Goal: Task Accomplishment & Management: Use online tool/utility

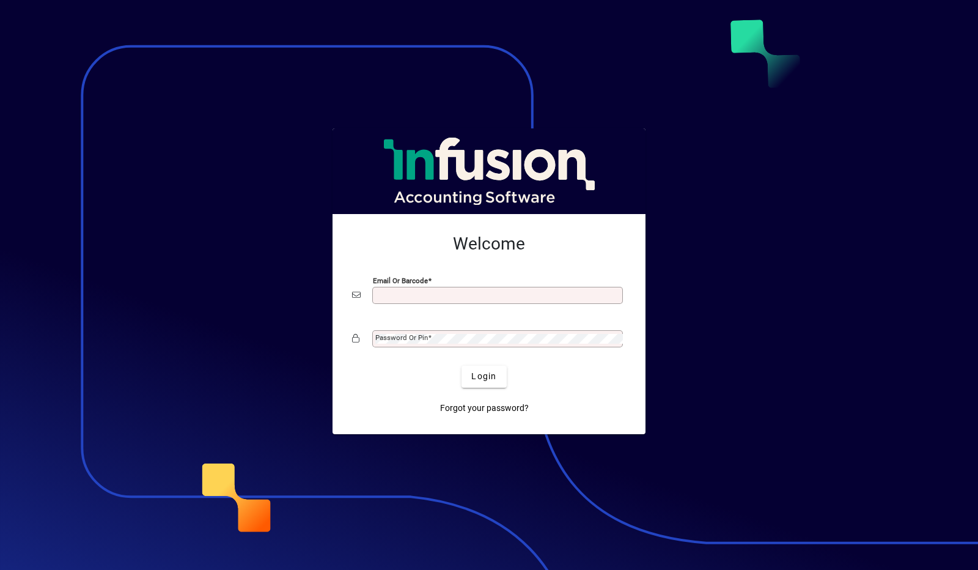
type input "**********"
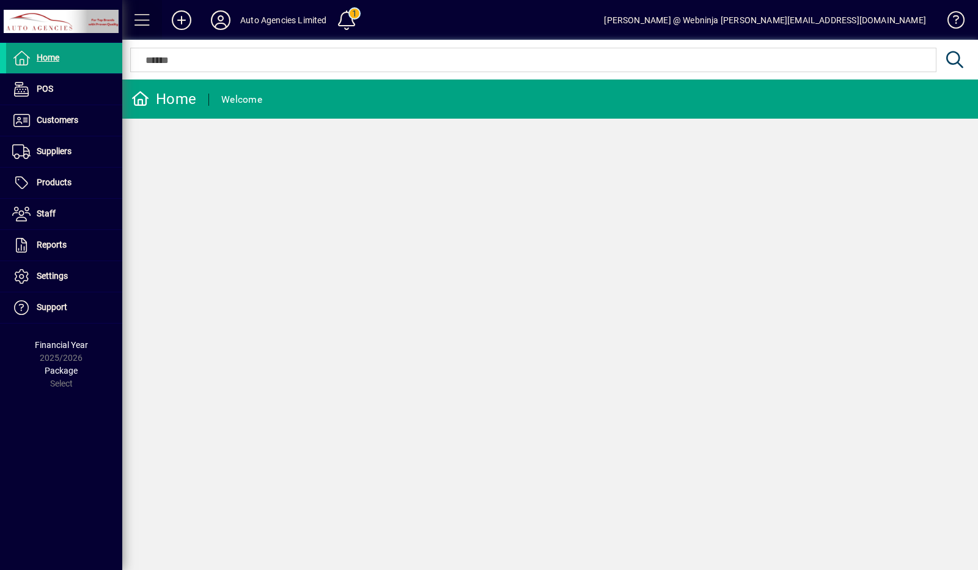
click at [137, 21] on span at bounding box center [142, 20] width 29 height 29
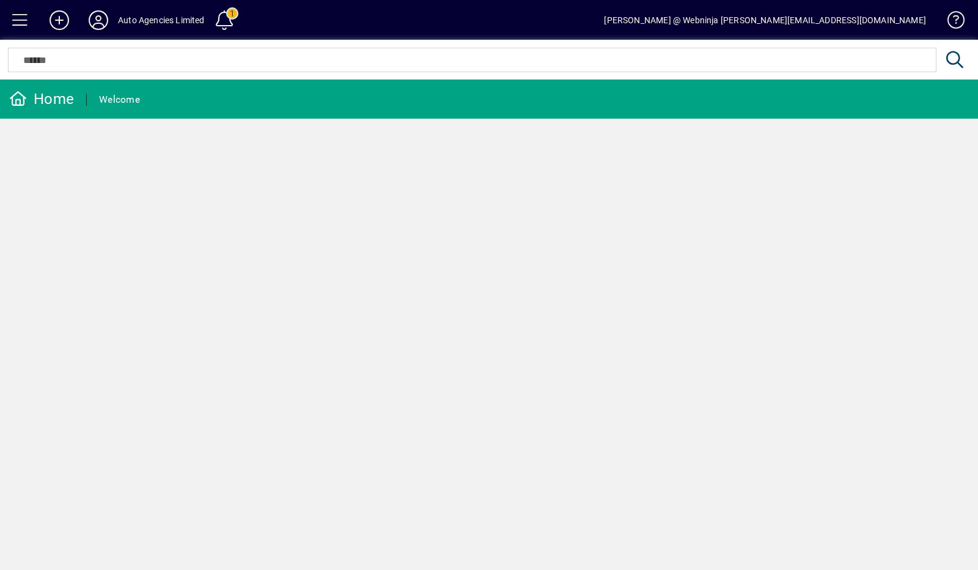
click at [119, 23] on div "Auto Agencies Limited" at bounding box center [161, 20] width 87 height 20
drag, startPoint x: 164, startPoint y: 22, endPoint x: 170, endPoint y: 23, distance: 6.1
click at [166, 23] on div "Auto Agencies Limited" at bounding box center [161, 20] width 87 height 20
click at [100, 22] on icon at bounding box center [98, 20] width 24 height 20
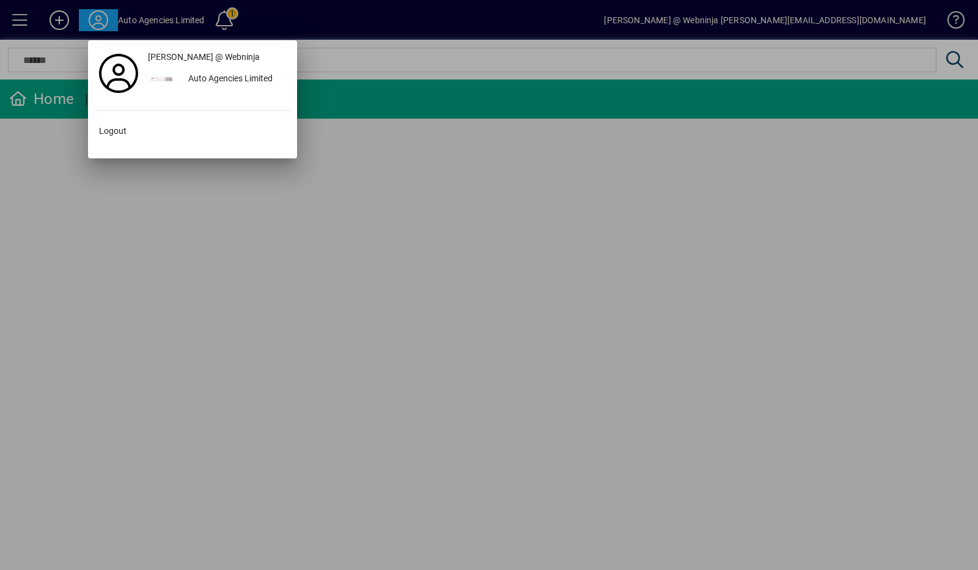
click at [21, 23] on div at bounding box center [489, 285] width 978 height 570
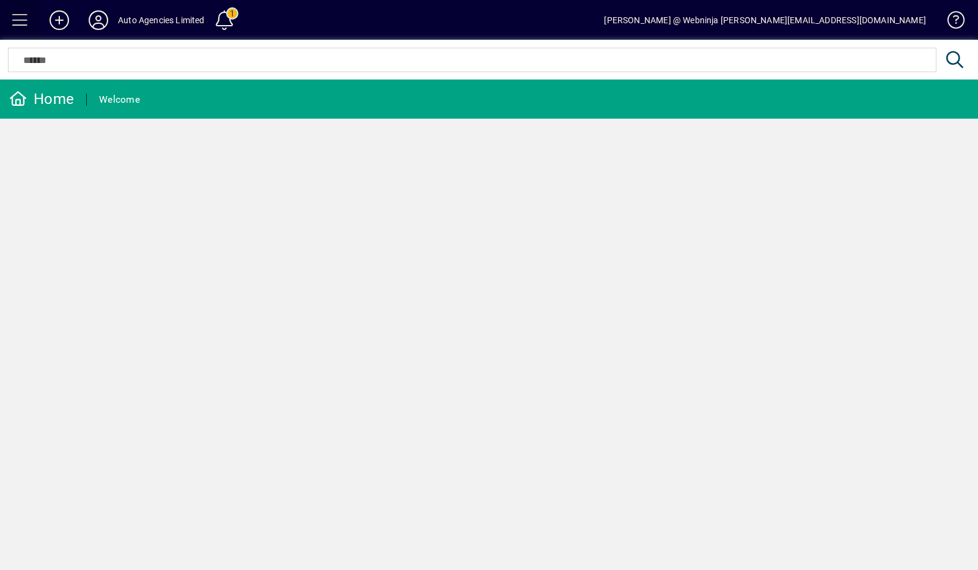
click at [21, 23] on span at bounding box center [20, 20] width 29 height 29
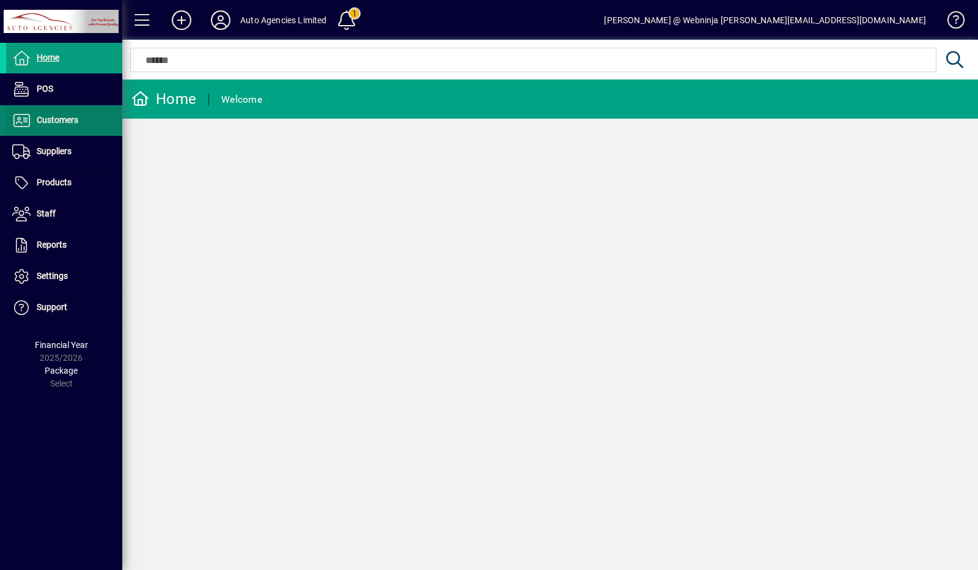
click at [44, 119] on span "Customers" at bounding box center [58, 120] width 42 height 10
